Goal: Information Seeking & Learning: Learn about a topic

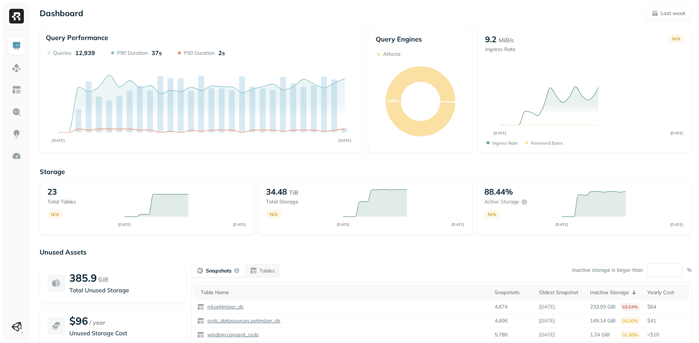
drag, startPoint x: 8, startPoint y: 224, endPoint x: 9, endPoint y: 219, distance: 4.8
click at [8, 224] on ul at bounding box center [16, 186] width 18 height 298
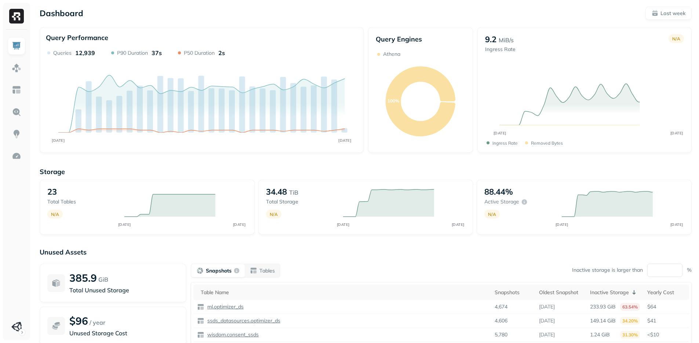
click at [10, 219] on ul at bounding box center [16, 186] width 18 height 298
click at [17, 68] on img at bounding box center [17, 68] width 10 height 10
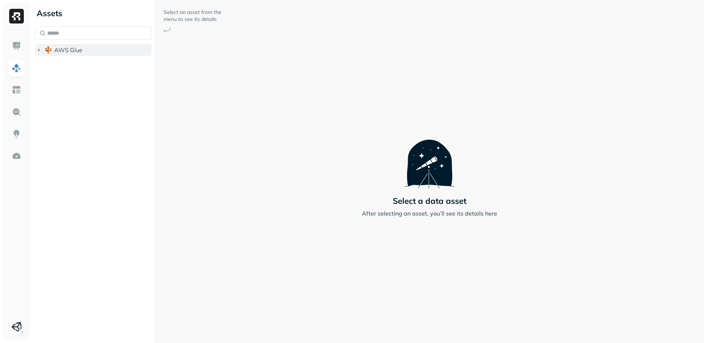
click at [57, 55] on button "AWS Glue" at bounding box center [93, 50] width 116 height 12
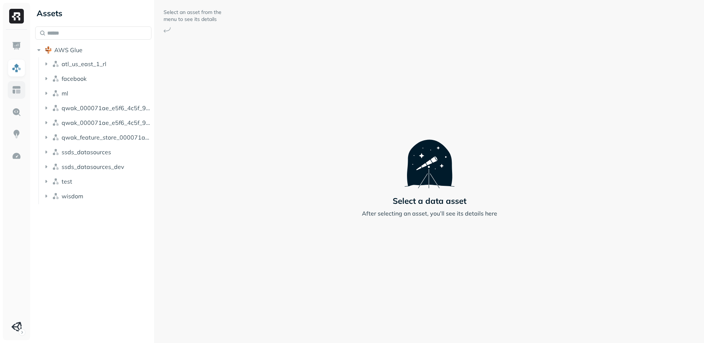
click at [15, 92] on img at bounding box center [17, 90] width 10 height 10
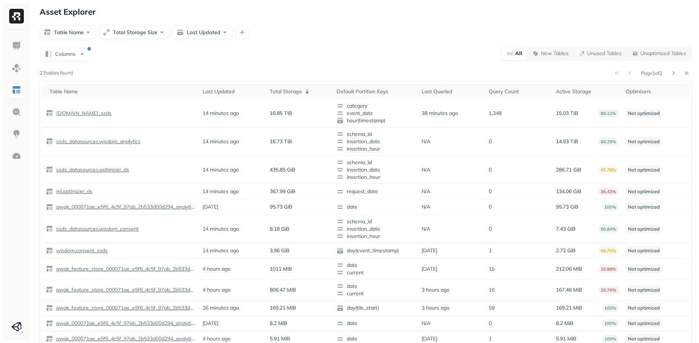
click at [328, 63] on div "Columns All New Tables Unused Tables Unoptimized Tables Page 1 of 2 23 tables f…" at bounding box center [366, 233] width 652 height 375
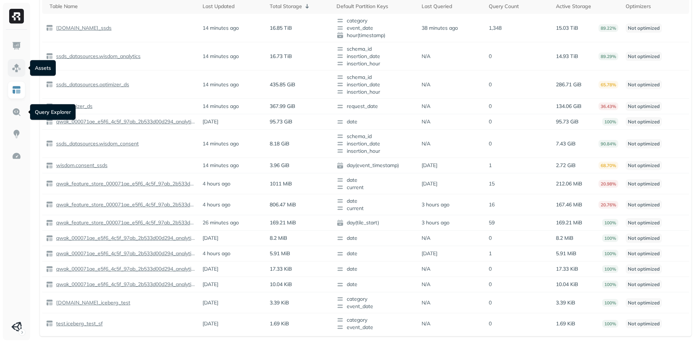
click at [15, 76] on link at bounding box center [17, 68] width 18 height 18
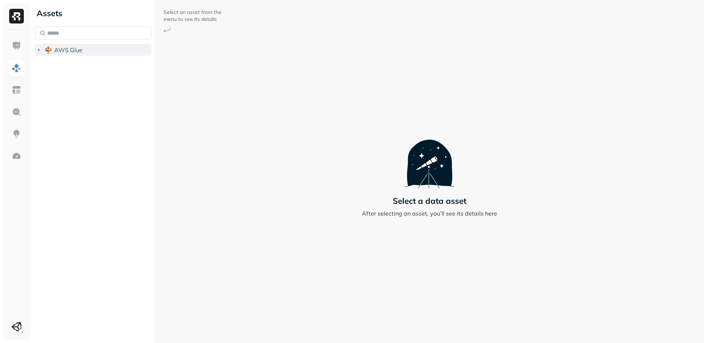
click at [87, 47] on button "AWS Glue" at bounding box center [93, 50] width 116 height 12
click at [98, 38] on input "text" at bounding box center [93, 32] width 116 height 13
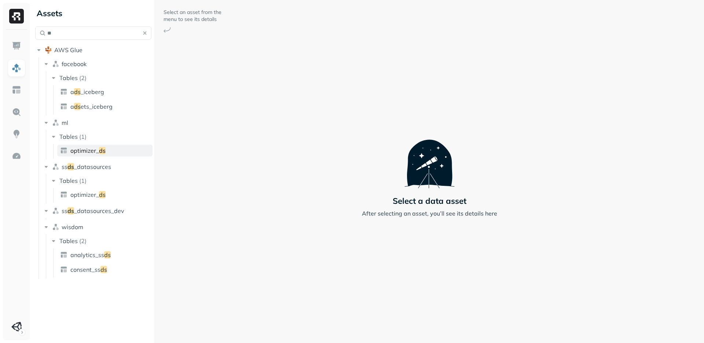
type input "**"
click at [107, 153] on link "optimizer_ ds" at bounding box center [104, 151] width 95 height 12
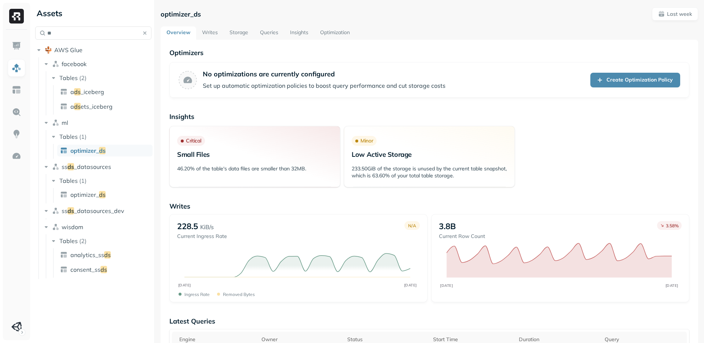
click at [237, 33] on link "Storage" at bounding box center [239, 32] width 30 height 13
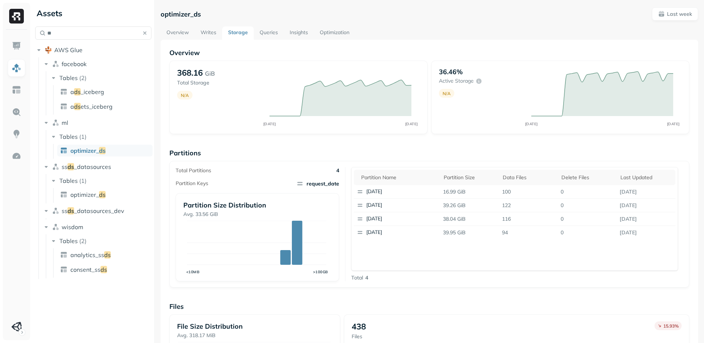
scroll to position [155, 0]
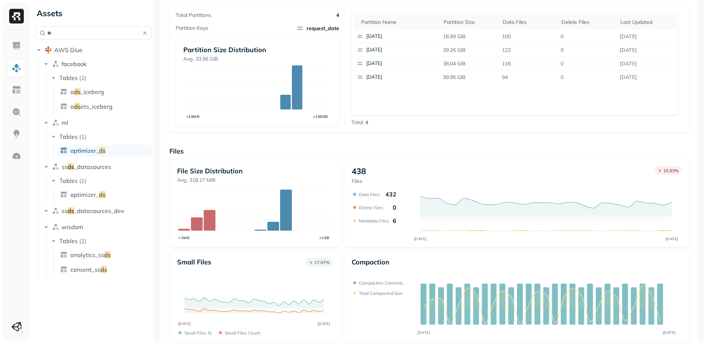
click at [142, 31] on button "button" at bounding box center [145, 33] width 10 height 10
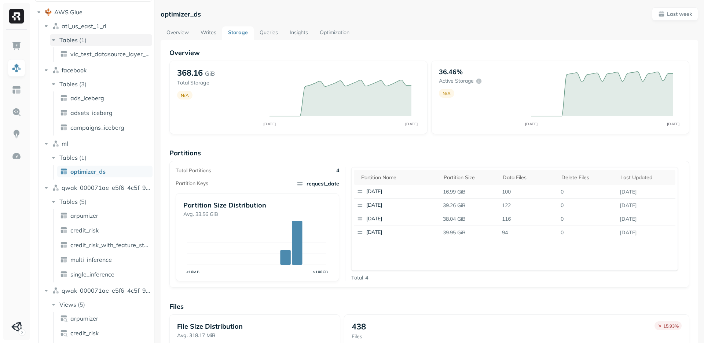
scroll to position [0, 0]
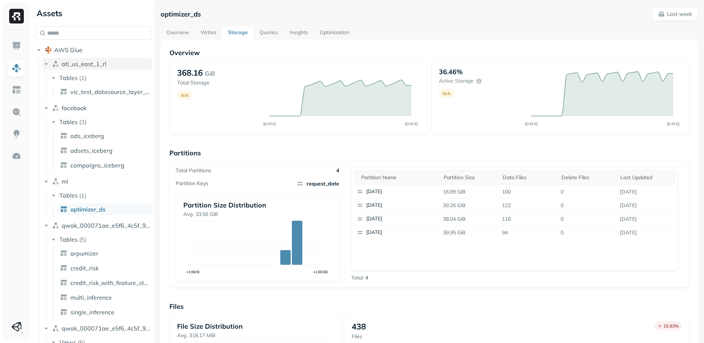
click at [51, 63] on button "atl_us_east_1_rl" at bounding box center [97, 64] width 109 height 12
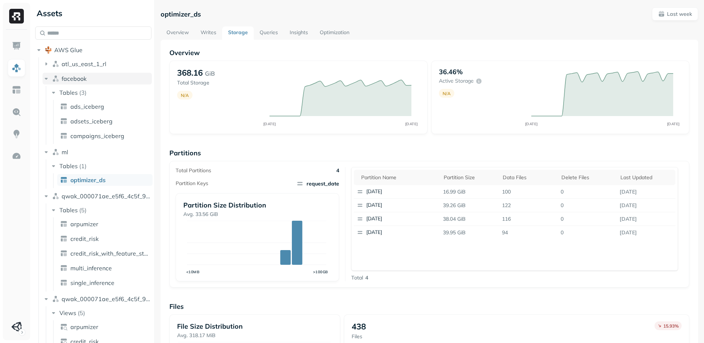
click at [52, 75] on img "button" at bounding box center [55, 78] width 7 height 7
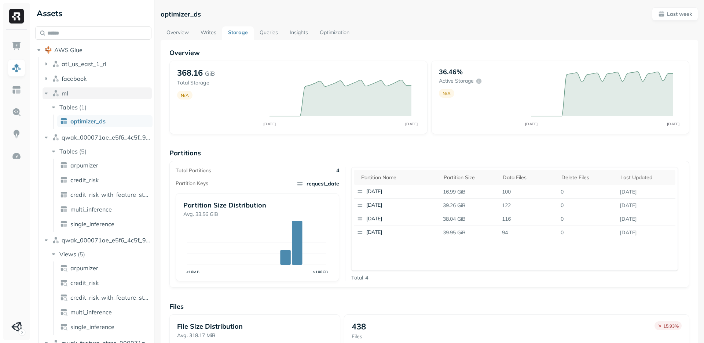
click at [53, 95] on img "button" at bounding box center [55, 93] width 7 height 7
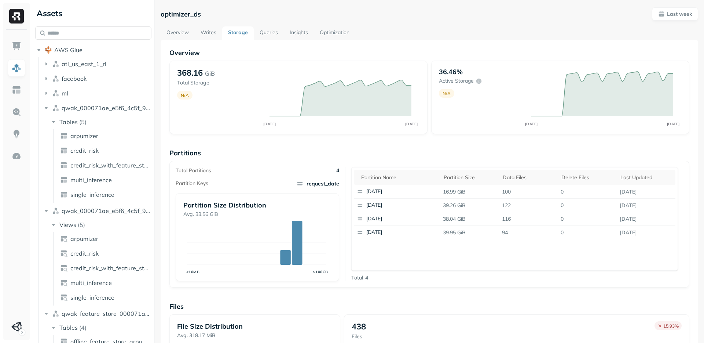
click at [53, 109] on img "button" at bounding box center [55, 107] width 7 height 7
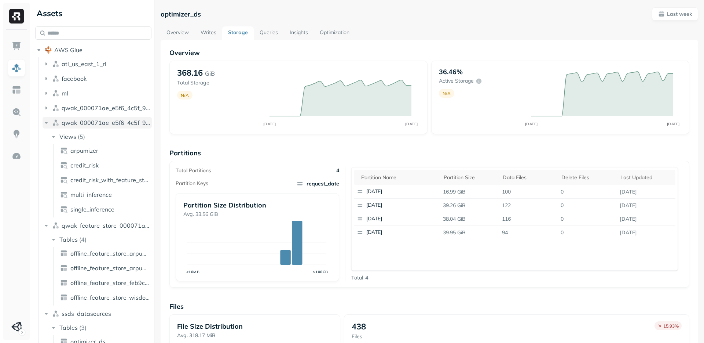
click at [55, 127] on button "qwak_000071ae_e5f6_4c5f_97ab_2b533d00d294_analytics_data_view" at bounding box center [97, 123] width 109 height 12
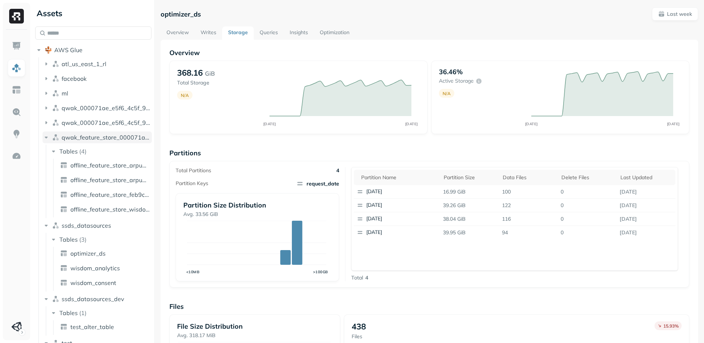
click at [57, 135] on img "button" at bounding box center [55, 137] width 7 height 7
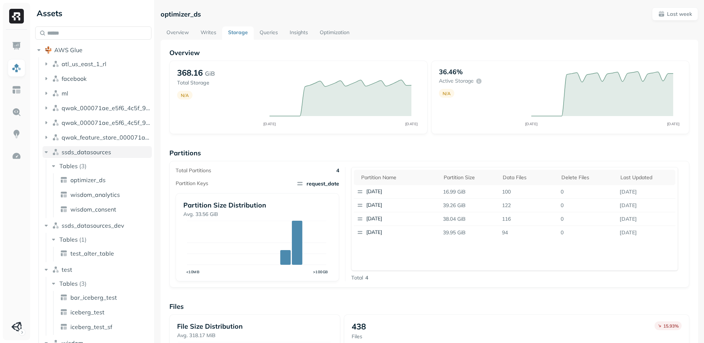
click at [59, 151] on img "button" at bounding box center [55, 151] width 7 height 7
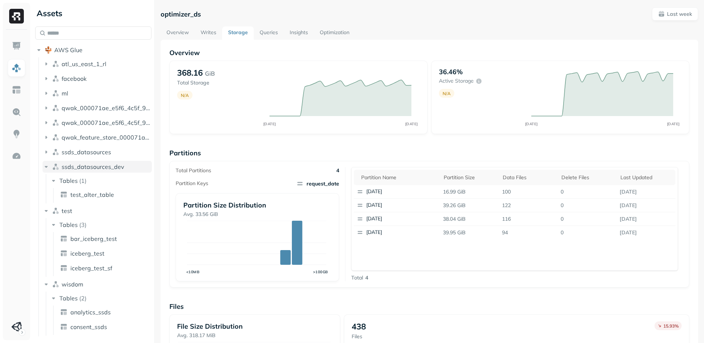
click at [60, 165] on button "ssds_datasources_dev" at bounding box center [97, 167] width 109 height 12
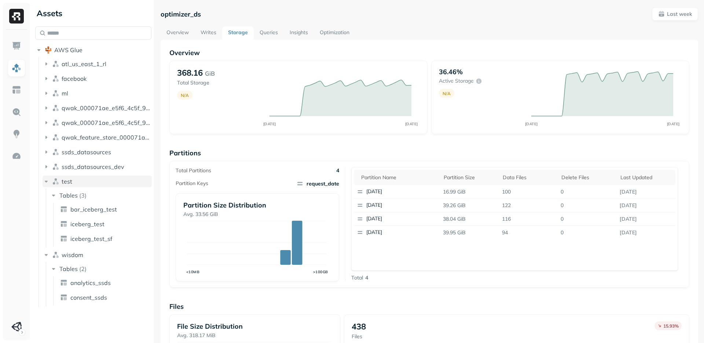
click at [64, 185] on span "test" at bounding box center [67, 181] width 11 height 7
click at [68, 193] on span "wisdom" at bounding box center [73, 195] width 22 height 7
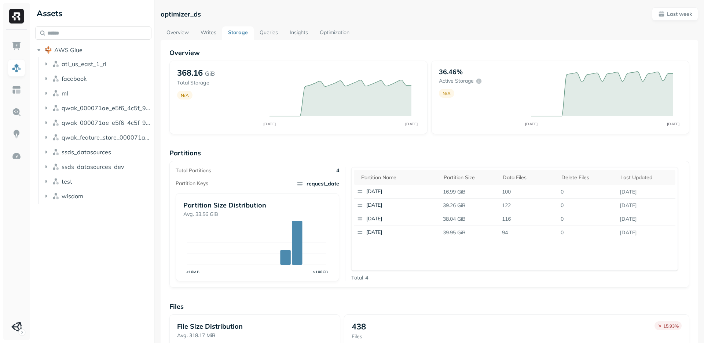
click at [141, 252] on div "Assets AWS Glue atl_us_east_1_rl facebook ml qwak_000071ae_e5f6_4c5f_97ab_2b533…" at bounding box center [93, 171] width 122 height 343
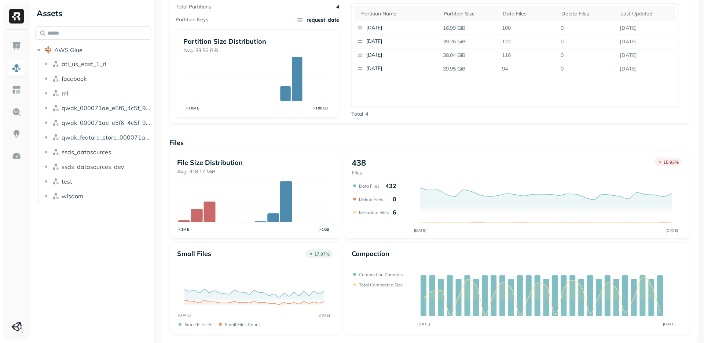
click at [32, 191] on div at bounding box center [16, 171] width 33 height 343
click at [34, 225] on div "Assets AWS Glue atl_us_east_1_rl facebook ml qwak_000071ae_e5f6_4c5f_97ab_2b533…" at bounding box center [93, 171] width 122 height 343
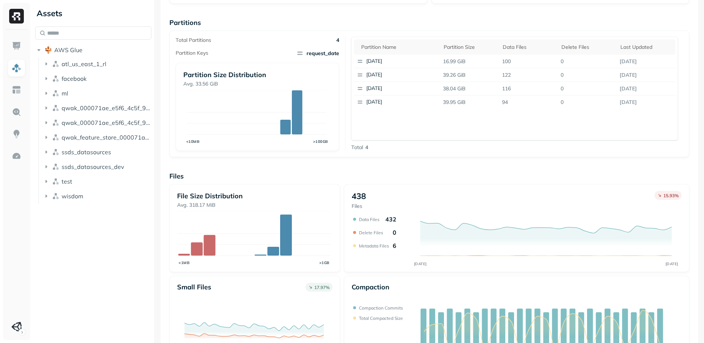
scroll to position [99, 0]
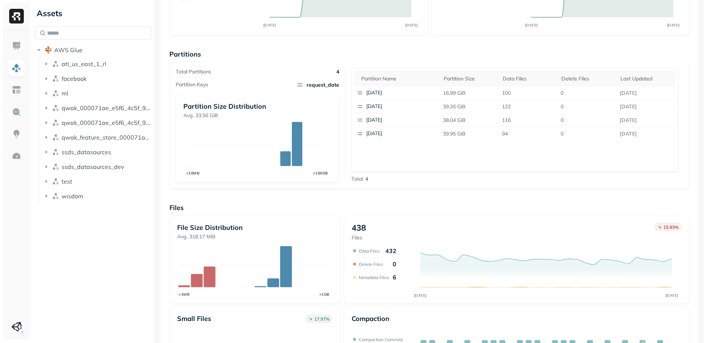
click at [478, 180] on div "Total 4" at bounding box center [514, 178] width 327 height 7
